Goal: Task Accomplishment & Management: Use online tool/utility

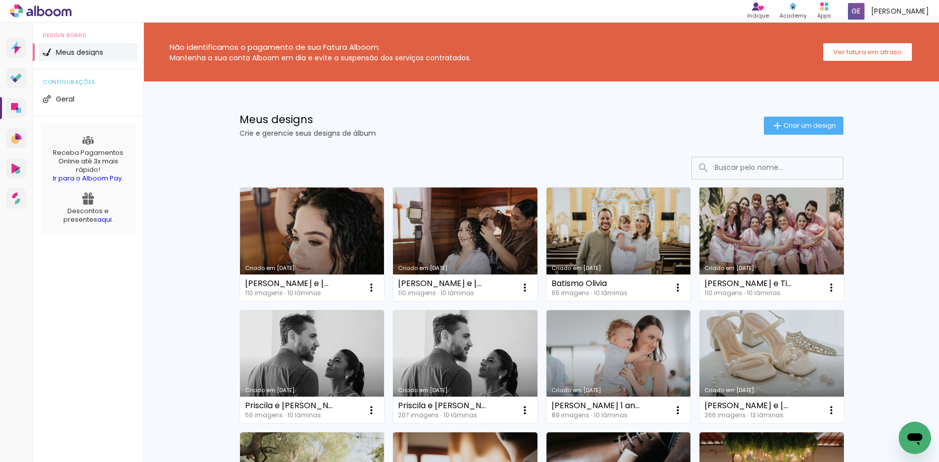
click at [779, 222] on link "Criado em [DATE]" at bounding box center [771, 245] width 144 height 114
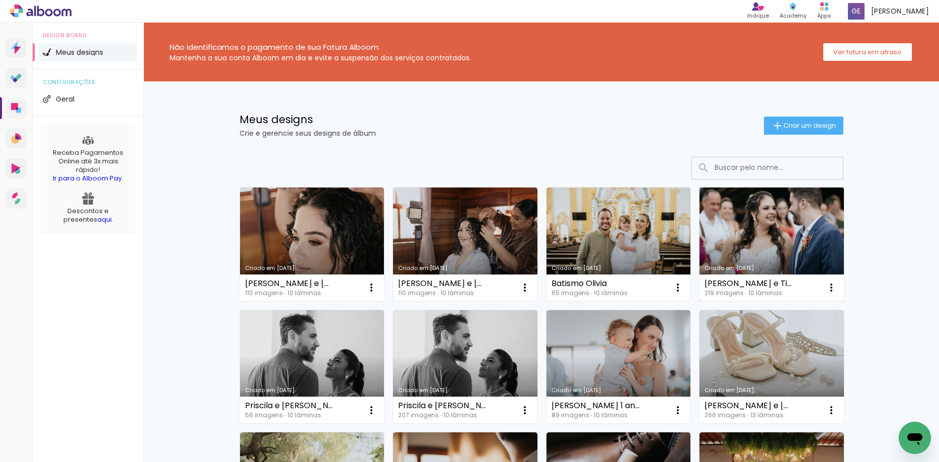
click at [757, 230] on link "Criado em [DATE]" at bounding box center [771, 245] width 144 height 114
